Goal: Transaction & Acquisition: Download file/media

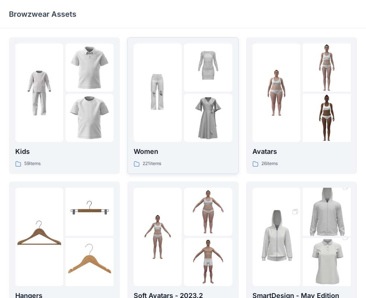
click at [205, 104] on img at bounding box center [208, 118] width 48 height 48
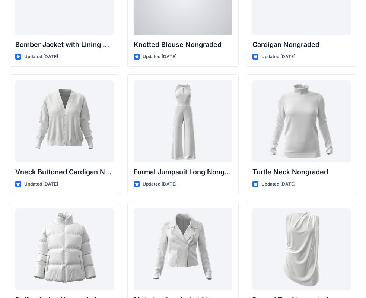
scroll to position [7143, 0]
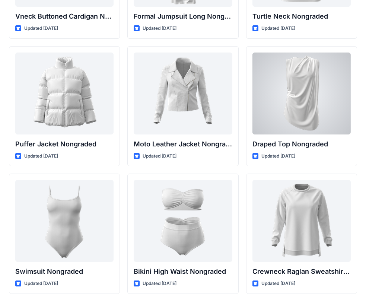
click at [287, 86] on div at bounding box center [302, 94] width 98 height 82
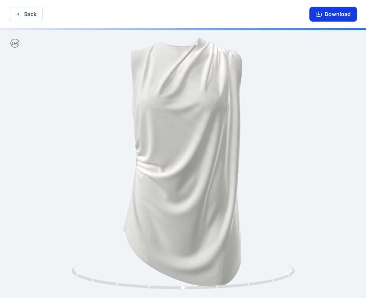
click at [329, 11] on button "Download" at bounding box center [334, 14] width 48 height 15
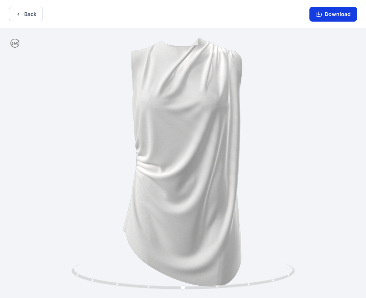
click at [327, 15] on button "Download" at bounding box center [334, 14] width 48 height 15
click at [16, 16] on icon "button" at bounding box center [18, 14] width 6 height 6
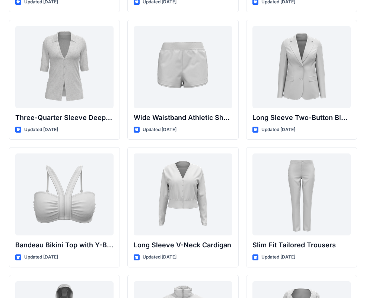
scroll to position [666, 0]
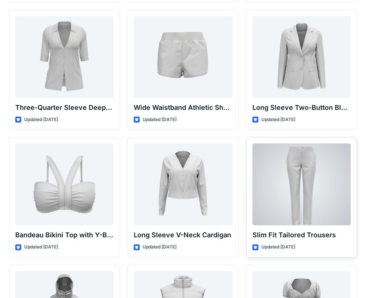
click at [315, 159] on div at bounding box center [302, 185] width 98 height 82
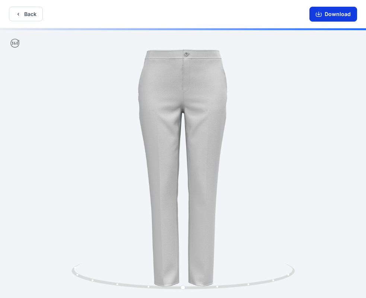
click at [324, 20] on button "Download" at bounding box center [334, 14] width 48 height 15
click at [325, 12] on button "Download" at bounding box center [334, 14] width 48 height 15
